Goal: Check status: Check status

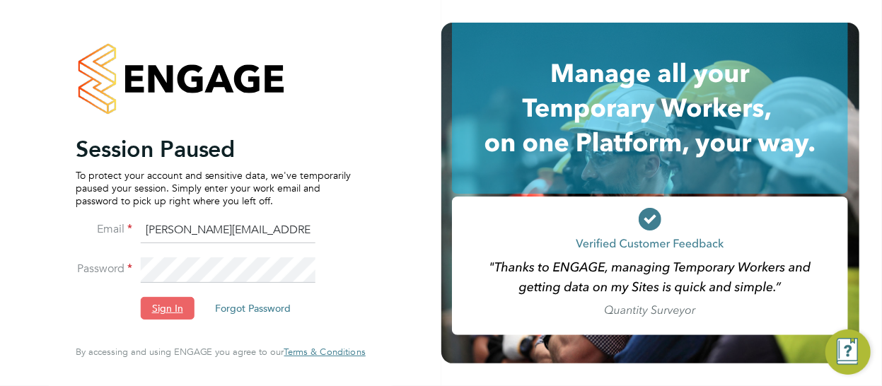
click at [182, 303] on button "Sign In" at bounding box center [168, 308] width 54 height 23
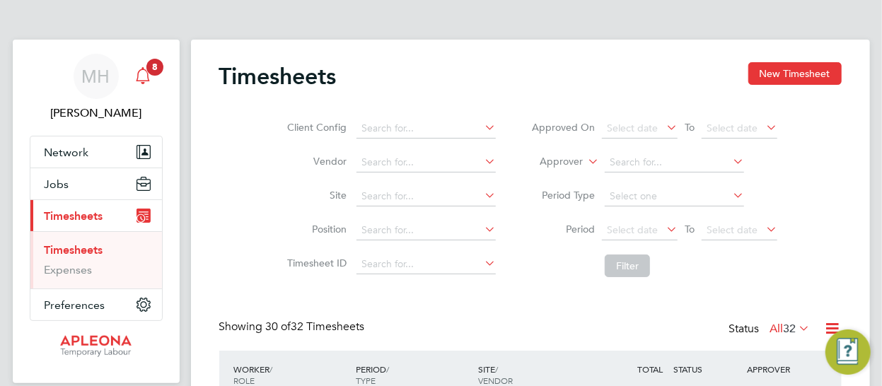
click at [152, 74] on span "8" at bounding box center [154, 67] width 17 height 17
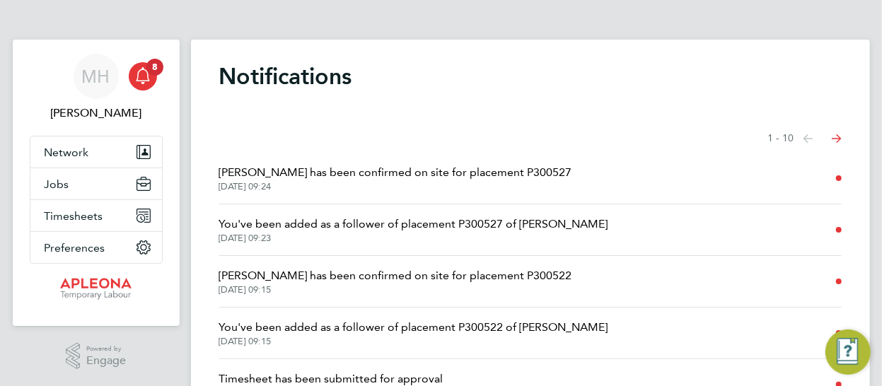
click at [376, 170] on span "[PERSON_NAME] has been confirmed on site for placement P300527" at bounding box center [395, 172] width 353 height 17
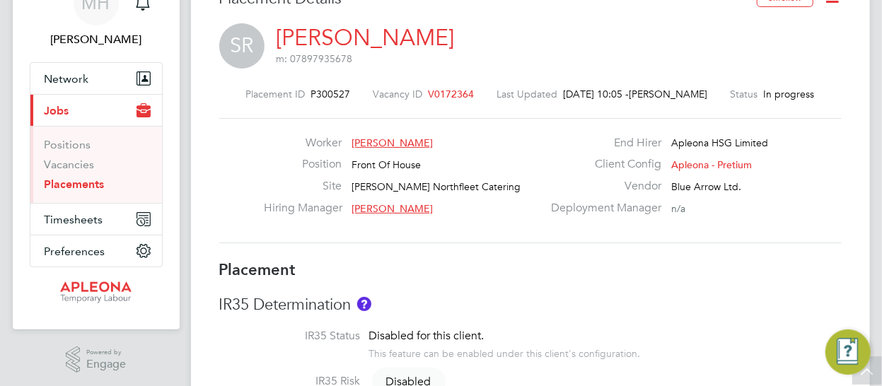
click at [373, 142] on span "[PERSON_NAME]" at bounding box center [392, 143] width 81 height 13
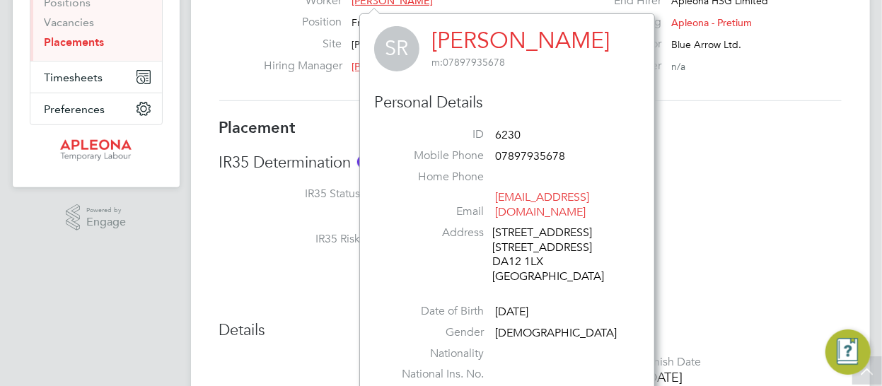
scroll to position [215, 0]
click at [710, 200] on li "IR35 Status Disabled for this client. This feature can be enabled under this cl…" at bounding box center [530, 209] width 622 height 45
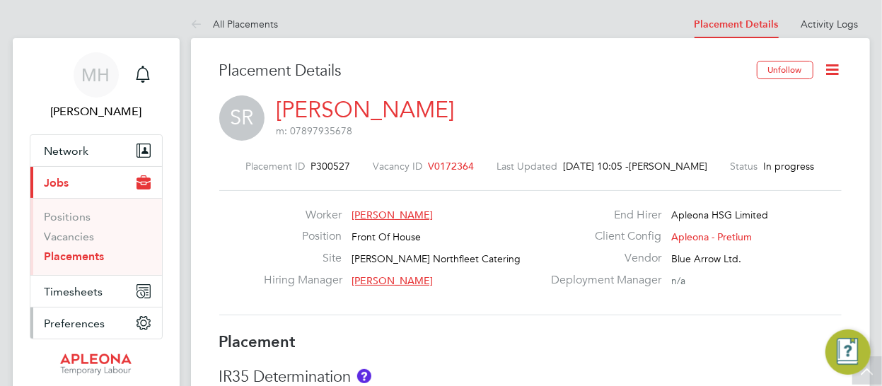
scroll to position [0, 0]
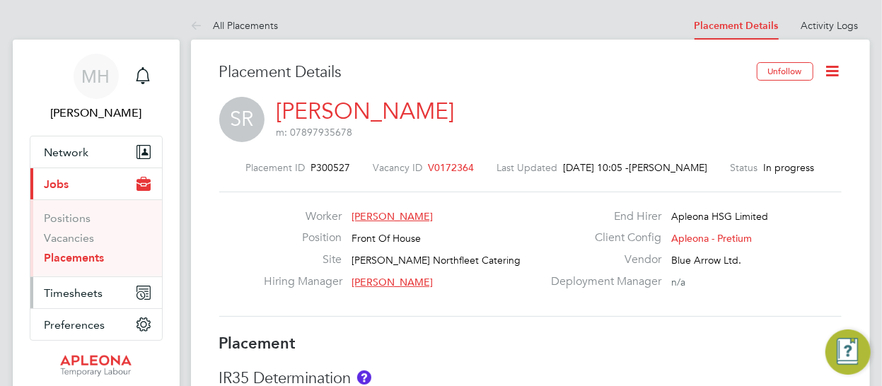
click at [81, 289] on span "Timesheets" at bounding box center [74, 292] width 59 height 13
click at [429, 87] on div "Placement Details" at bounding box center [482, 79] width 527 height 35
